Goal: Navigation & Orientation: Find specific page/section

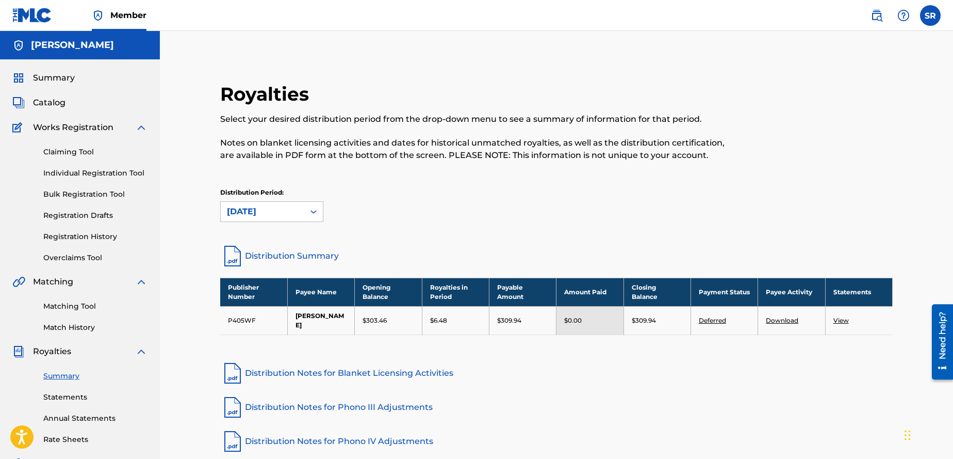
click at [710, 316] on link "Deferred" at bounding box center [712, 320] width 27 height 8
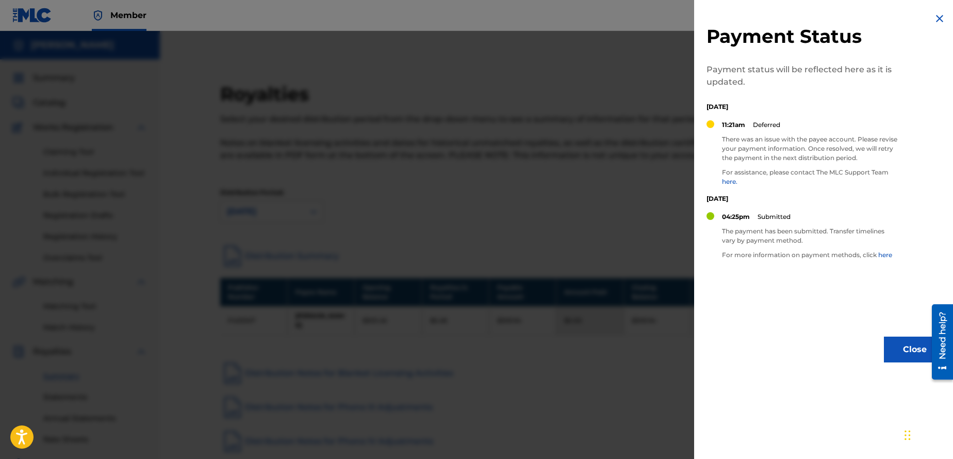
click at [731, 181] on link "here." at bounding box center [729, 181] width 15 height 8
click at [934, 21] on img at bounding box center [940, 18] width 12 height 12
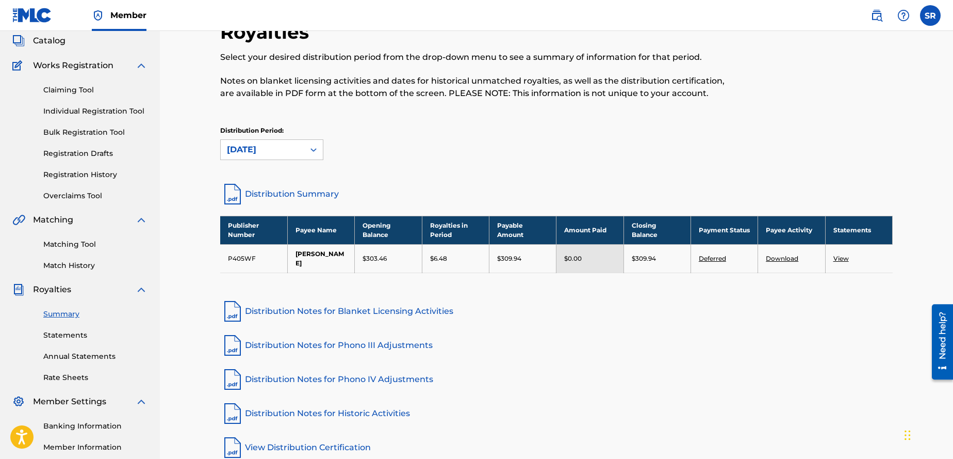
scroll to position [181, 0]
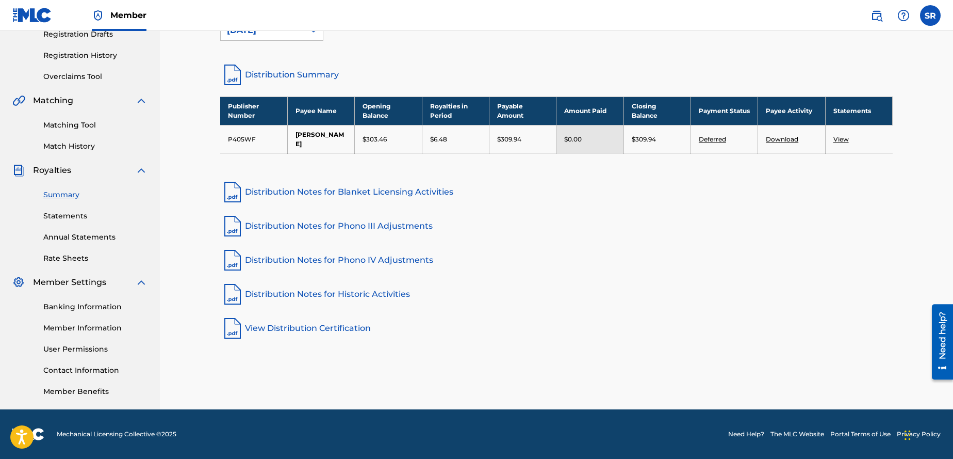
click at [102, 331] on link "Member Information" at bounding box center [95, 327] width 104 height 11
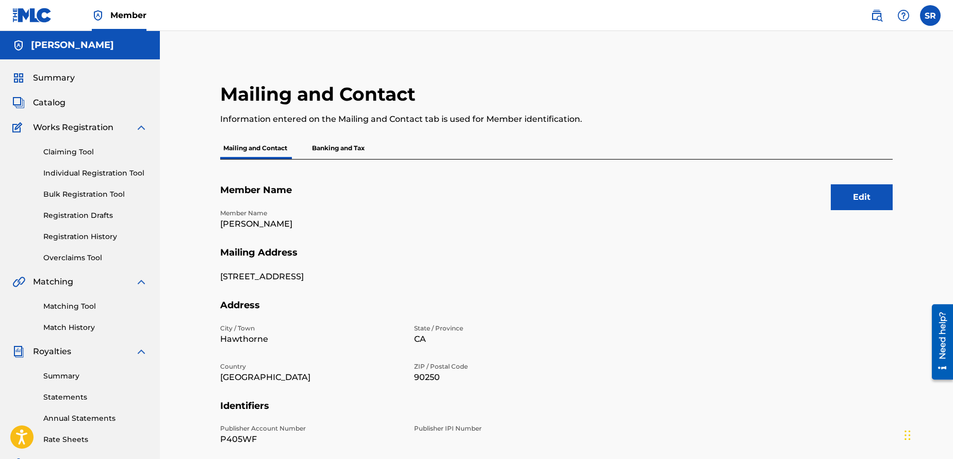
click at [354, 151] on p "Banking and Tax" at bounding box center [338, 148] width 59 height 22
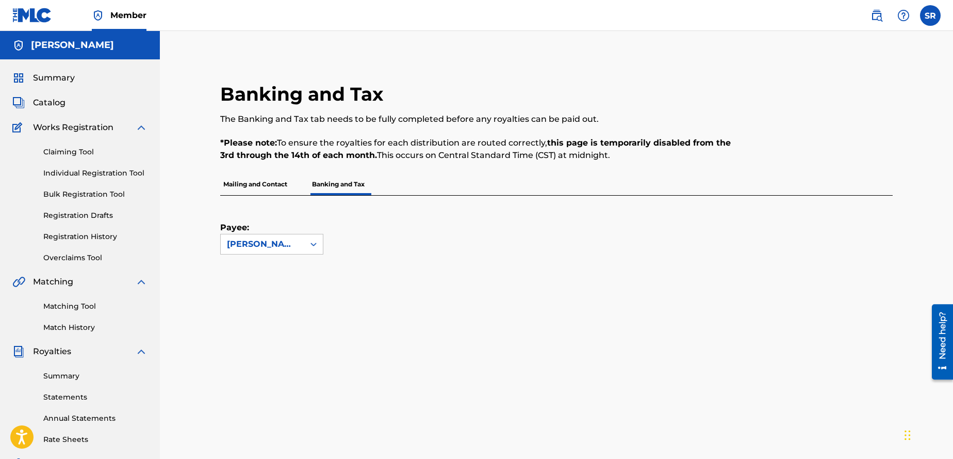
click at [249, 181] on p "Mailing and Contact" at bounding box center [255, 184] width 70 height 22
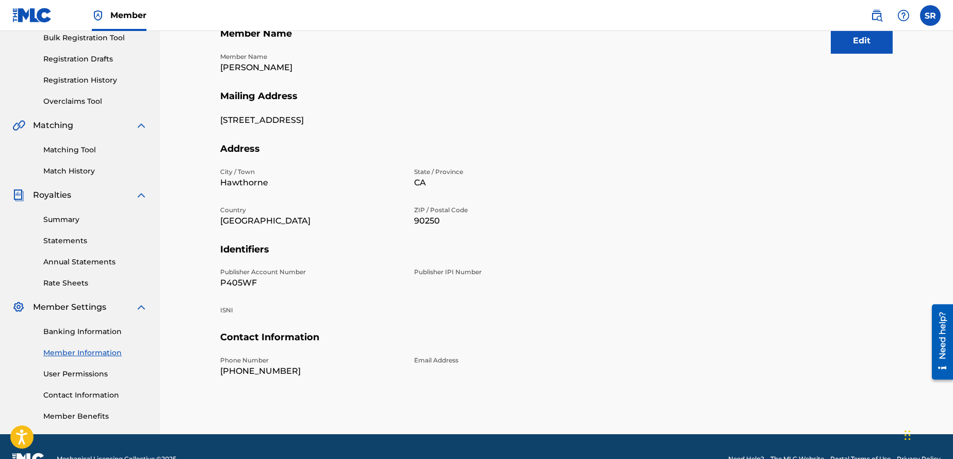
scroll to position [181, 0]
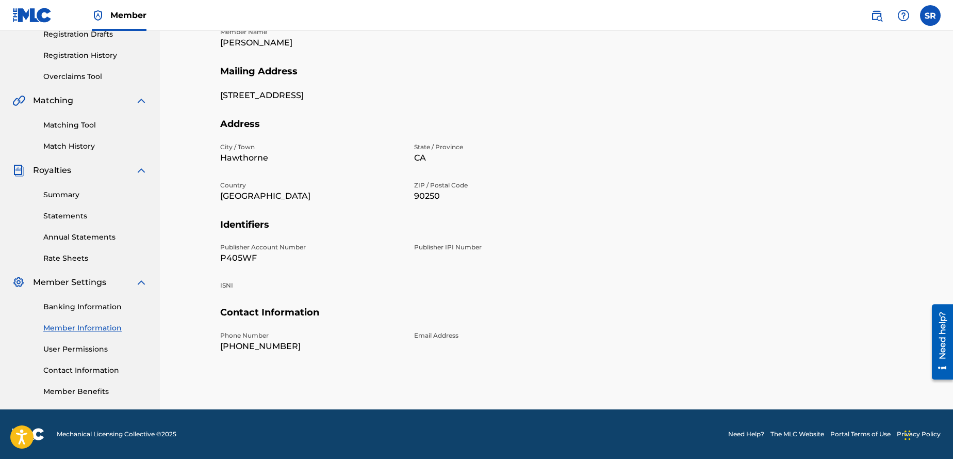
click at [97, 388] on link "Member Benefits" at bounding box center [95, 391] width 104 height 11
click at [62, 196] on link "Summary" at bounding box center [95, 194] width 104 height 11
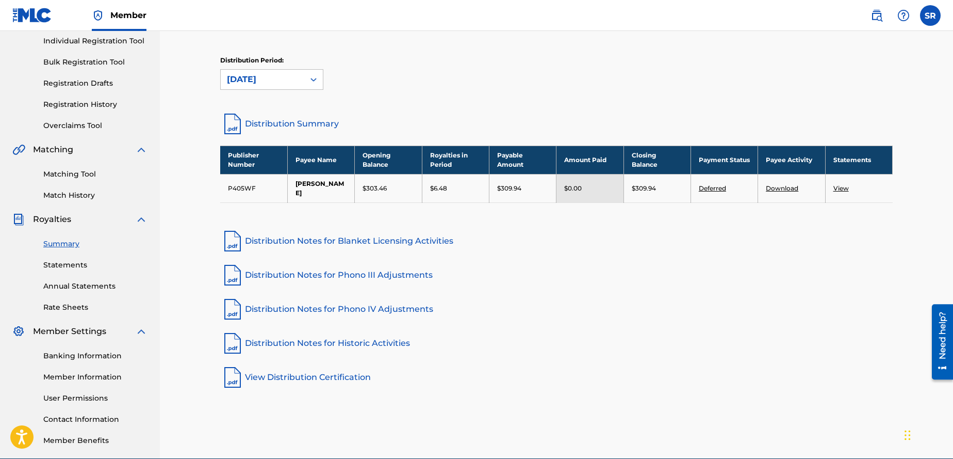
scroll to position [131, 0]
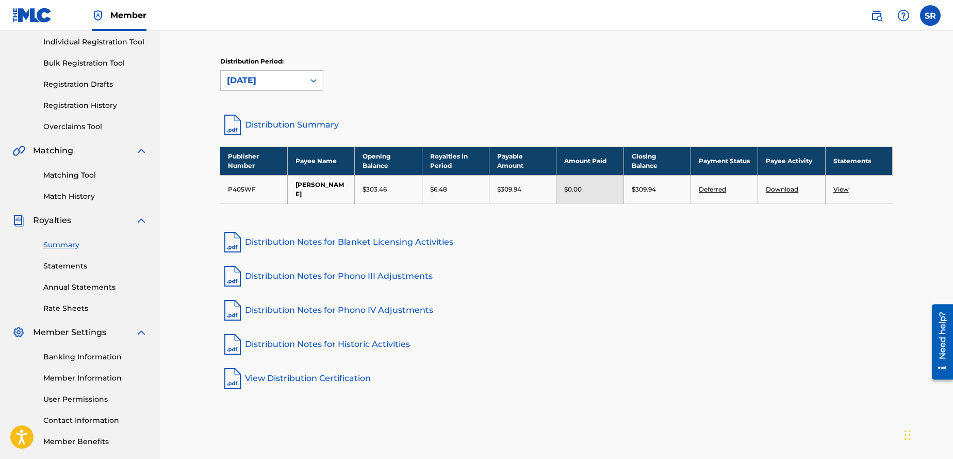
click at [712, 188] on td "Deferred" at bounding box center [724, 189] width 67 height 28
click at [713, 187] on link "Deferred" at bounding box center [712, 189] width 27 height 8
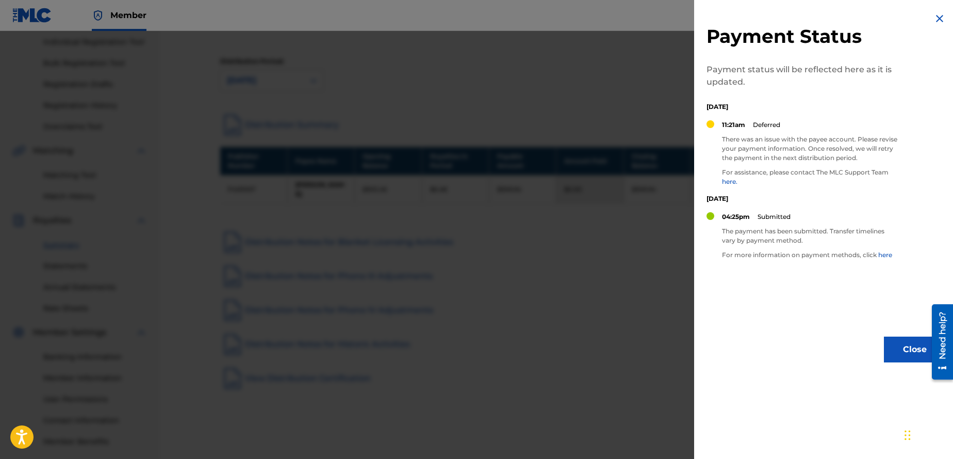
click at [934, 17] on img at bounding box center [940, 18] width 12 height 12
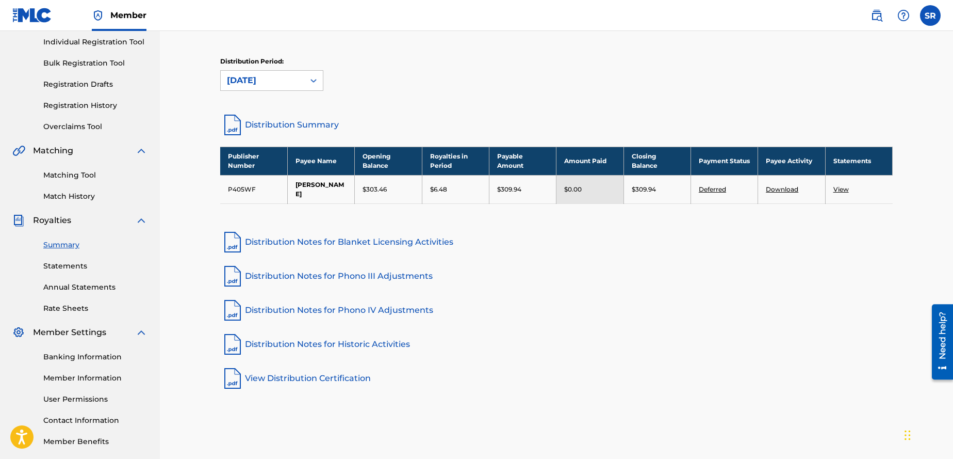
click at [104, 355] on link "Banking Information" at bounding box center [95, 356] width 104 height 11
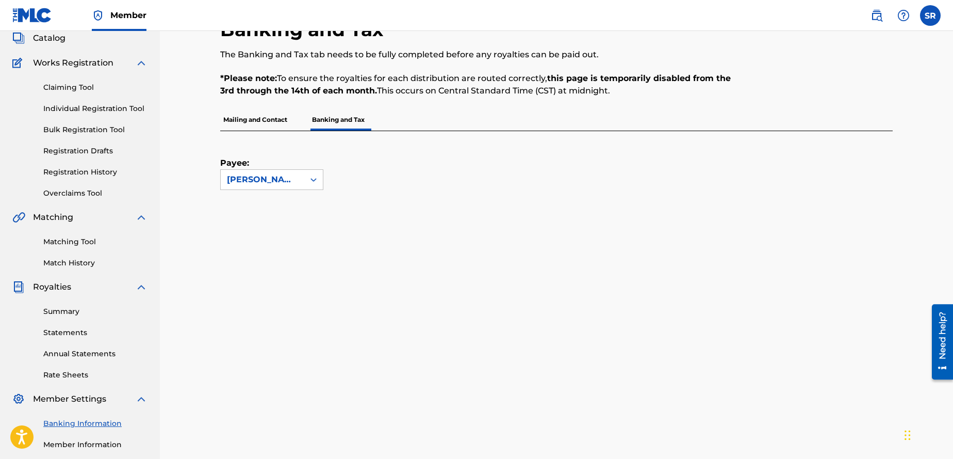
scroll to position [63, 0]
click at [79, 315] on link "Summary" at bounding box center [95, 312] width 104 height 11
